Goal: Information Seeking & Learning: Learn about a topic

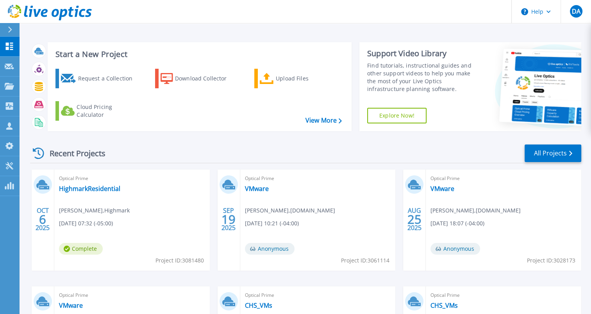
click at [38, 9] on icon at bounding box center [50, 13] width 84 height 16
click at [108, 186] on link "HighmarkResidential" at bounding box center [89, 189] width 61 height 8
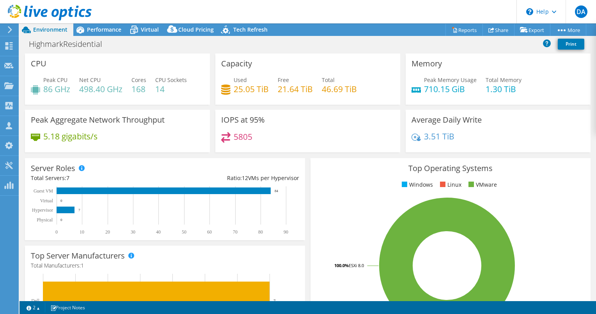
select select "USD"
click at [547, 115] on div "Average Daily Write 3.51 TiB" at bounding box center [498, 131] width 185 height 43
click at [86, 28] on icon at bounding box center [80, 30] width 14 height 14
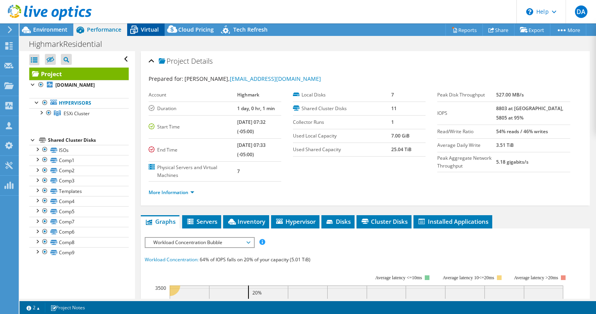
click at [148, 30] on span "Virtual" at bounding box center [150, 29] width 18 height 7
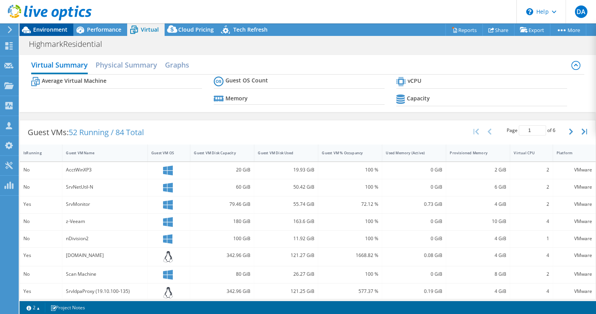
click at [38, 34] on div "Environment" at bounding box center [47, 29] width 54 height 12
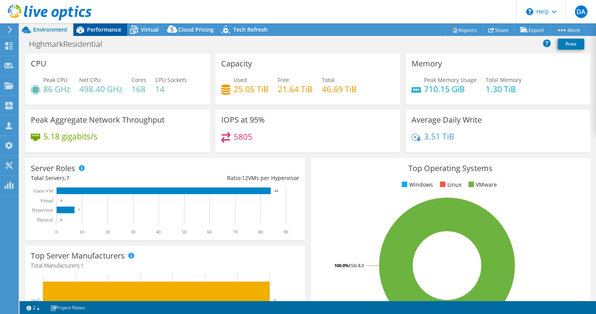
click at [112, 28] on span "Performance" at bounding box center [104, 29] width 34 height 7
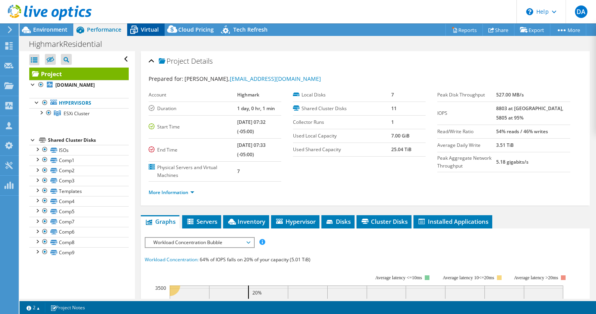
click at [153, 27] on span "Virtual" at bounding box center [150, 29] width 18 height 7
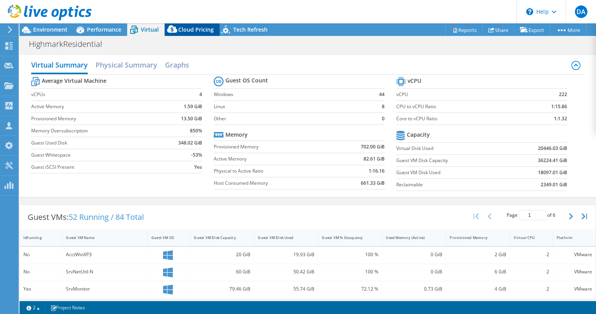
click at [199, 27] on span "Cloud Pricing" at bounding box center [196, 29] width 36 height 7
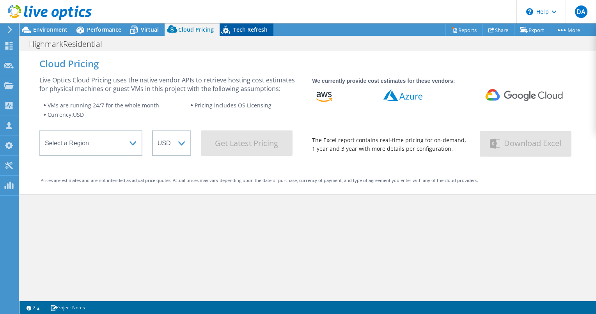
click at [244, 31] on span "Tech Refresh" at bounding box center [250, 29] width 34 height 7
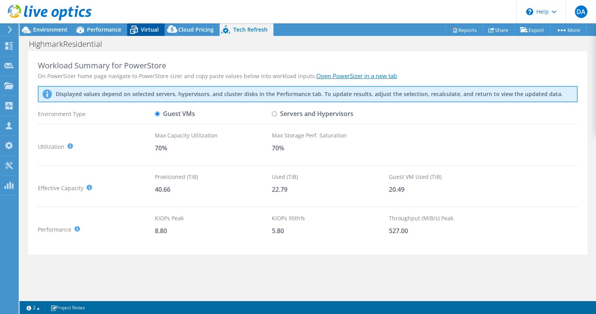
click at [148, 30] on span "Virtual" at bounding box center [150, 29] width 18 height 7
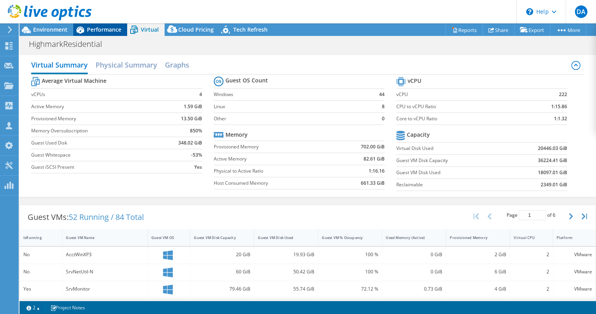
click at [102, 31] on span "Performance" at bounding box center [104, 29] width 34 height 7
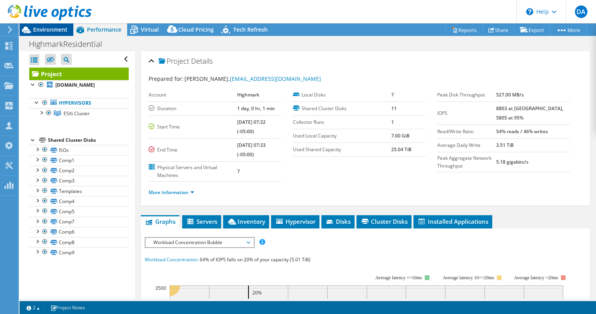
click at [66, 34] on div "Environment" at bounding box center [47, 29] width 54 height 12
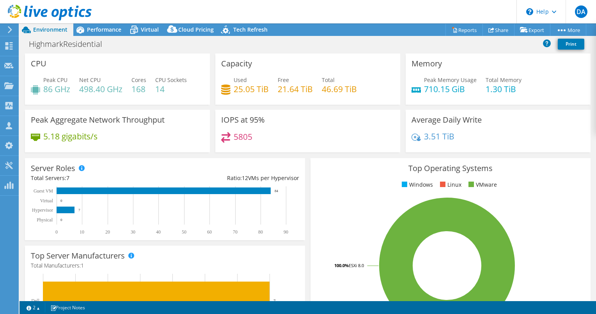
scroll to position [207, 0]
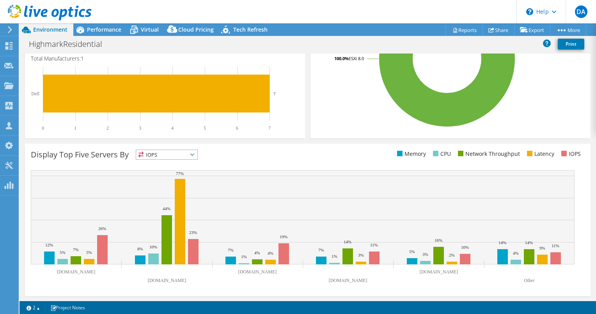
click at [596, 198] on div "CPU Peak CPU 86 GHz Net CPU 498.40 GHz Cores 168 CPU Sockets 14 Capacity Used 2…" at bounding box center [308, 176] width 577 height 247
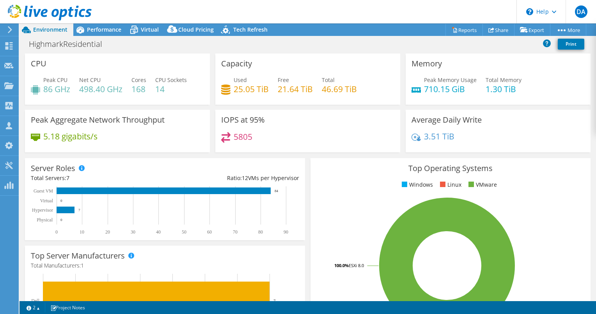
click at [470, 141] on div "3.51 TiB" at bounding box center [498, 140] width 173 height 16
